Goal: Information Seeking & Learning: Learn about a topic

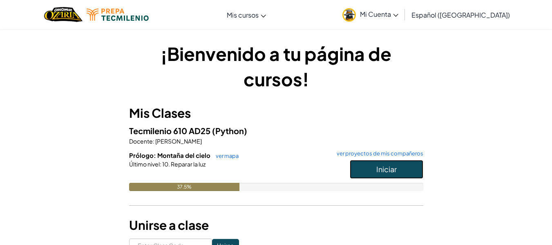
click at [386, 164] on span "Iniciar" at bounding box center [386, 168] width 20 height 9
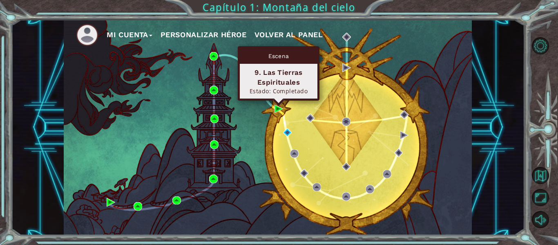
click at [277, 101] on div "Escena 9. Las Tierras Espirituales Estado: Completado" at bounding box center [279, 73] width 82 height 54
click at [277, 108] on img at bounding box center [279, 109] width 9 height 9
